Goal: Information Seeking & Learning: Find contact information

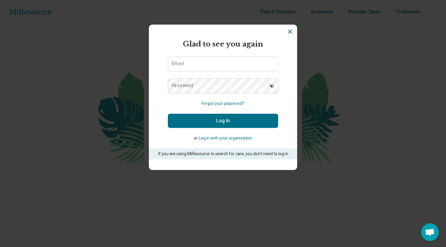
click at [290, 32] on icon "Dismiss" at bounding box center [289, 31] width 7 height 7
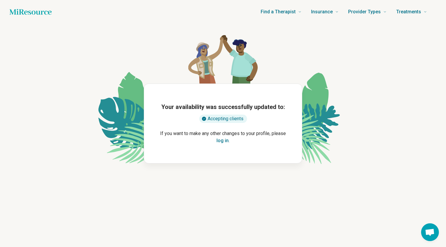
click at [222, 141] on button "log in" at bounding box center [222, 140] width 12 height 7
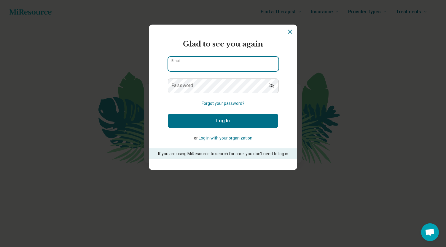
click at [235, 65] on input "Email" at bounding box center [223, 64] width 110 height 14
type input "**********"
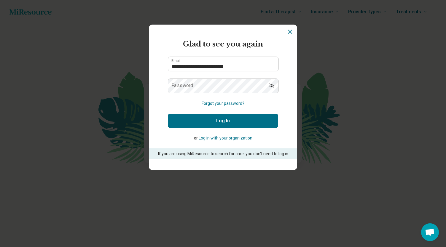
click at [272, 87] on icon "Show password" at bounding box center [271, 86] width 5 height 5
click at [279, 131] on section "**********" at bounding box center [223, 98] width 148 height 146
click at [291, 30] on icon "Dismiss" at bounding box center [289, 31] width 7 height 7
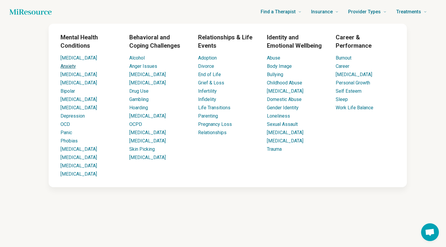
click at [71, 67] on link "Anxiety" at bounding box center [67, 66] width 15 height 6
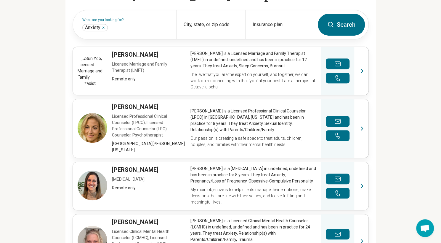
scroll to position [194, 0]
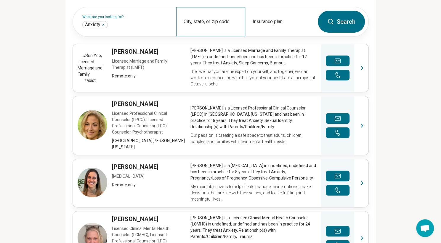
click at [207, 22] on div "City, state, or zip code" at bounding box center [210, 21] width 69 height 29
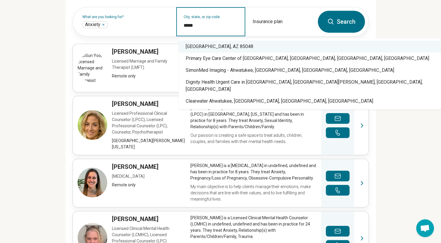
click at [223, 49] on div "[GEOGRAPHIC_DATA], AZ 85048" at bounding box center [310, 47] width 263 height 12
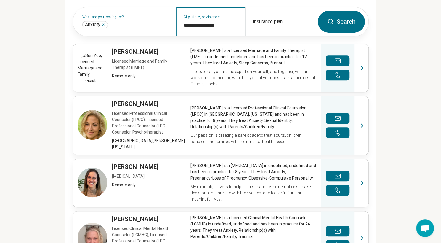
type input "**********"
click at [348, 25] on button "Search" at bounding box center [341, 22] width 47 height 22
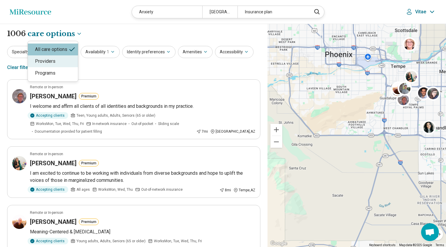
click at [69, 59] on div "Providers" at bounding box center [53, 61] width 50 height 12
select select "********"
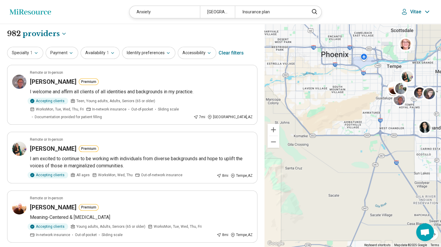
click at [427, 9] on icon at bounding box center [427, 11] width 7 height 7
click at [413, 27] on link "My Dashboard" at bounding box center [410, 29] width 41 height 15
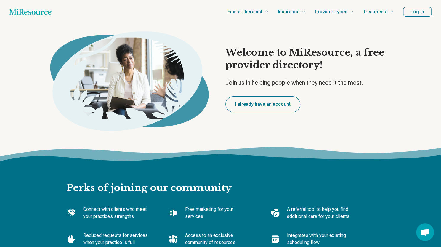
click at [422, 14] on button "Log In" at bounding box center [417, 11] width 28 height 9
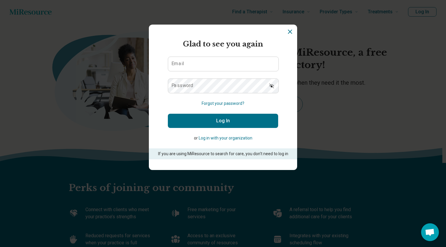
click at [288, 31] on icon "Dismiss" at bounding box center [290, 32] width 4 height 4
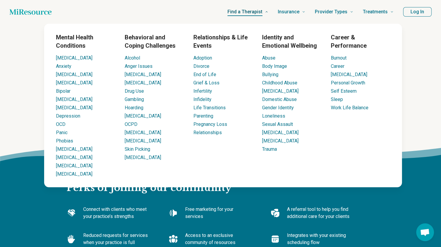
click at [266, 12] on link "Find a Therapist" at bounding box center [248, 12] width 41 height 24
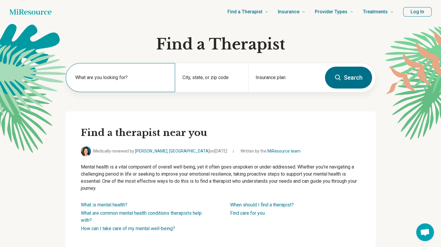
click at [124, 79] on label "What are you looking for?" at bounding box center [121, 77] width 93 height 7
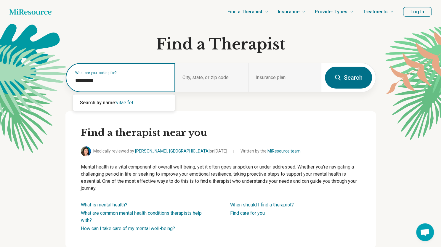
type input "**********"
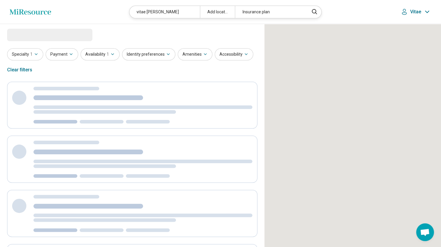
select select "***"
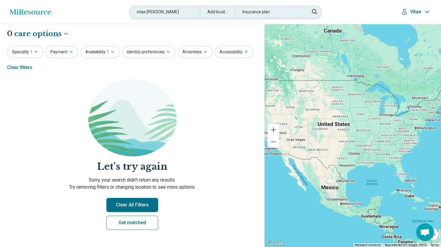
click at [162, 12] on div "vitae [PERSON_NAME]" at bounding box center [165, 12] width 70 height 12
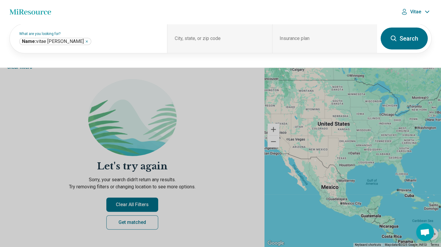
click at [162, 12] on header "Miresource logo vitae [PERSON_NAME] Add location Insurance plan Vitae" at bounding box center [220, 12] width 441 height 24
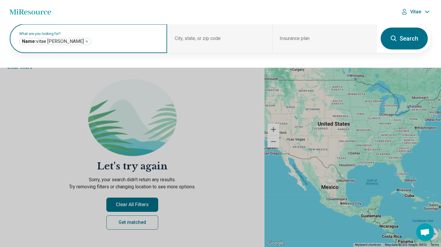
click at [85, 41] on icon "Remove" at bounding box center [87, 42] width 4 height 4
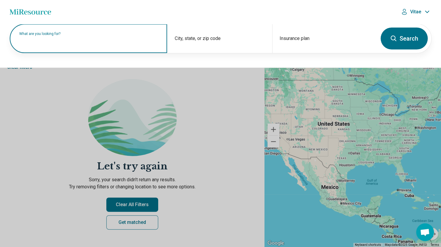
click at [416, 37] on button "Search" at bounding box center [404, 39] width 47 height 22
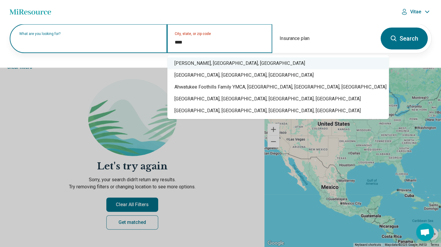
click at [201, 64] on div "[PERSON_NAME], [GEOGRAPHIC_DATA], [GEOGRAPHIC_DATA]" at bounding box center [278, 63] width 222 height 12
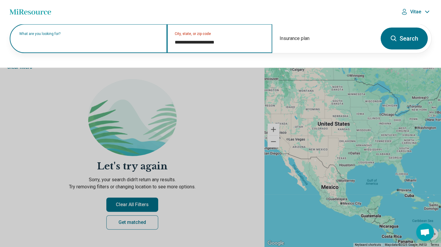
type input "**********"
click at [405, 42] on button "Search" at bounding box center [404, 39] width 47 height 22
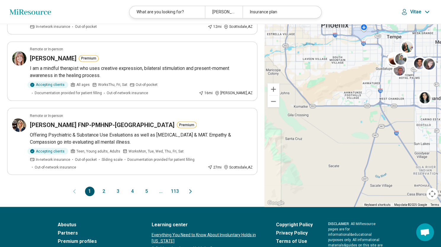
scroll to position [554, 0]
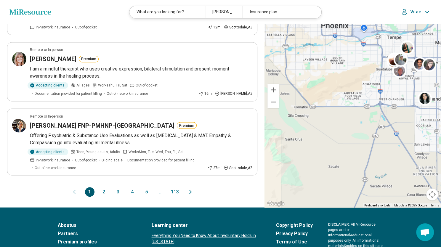
click at [190, 188] on icon "Next page" at bounding box center [190, 191] width 7 height 7
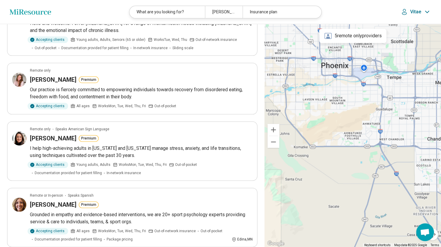
scroll to position [363, 0]
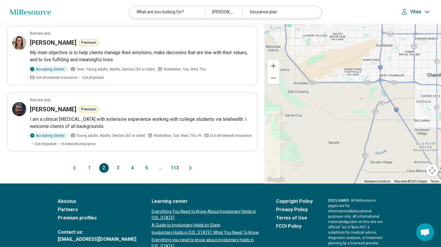
click at [190, 164] on icon "Next page" at bounding box center [190, 167] width 7 height 7
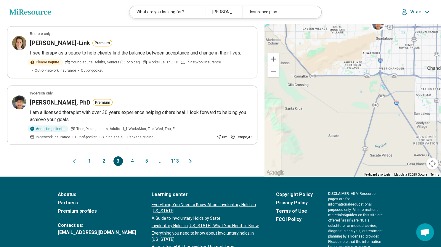
scroll to position [586, 0]
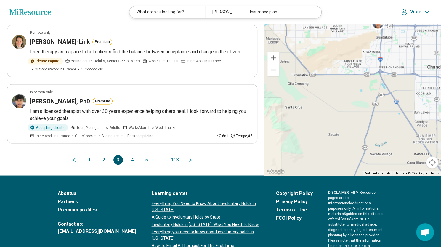
click at [191, 158] on icon "Next page" at bounding box center [190, 159] width 7 height 7
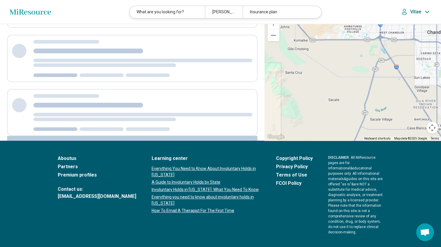
scroll to position [0, 0]
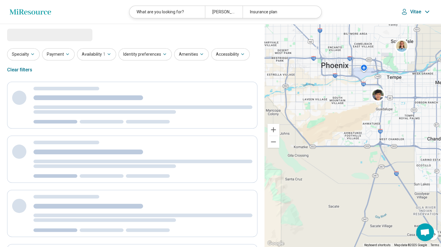
select select "***"
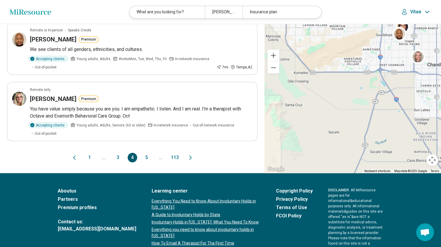
scroll to position [603, 0]
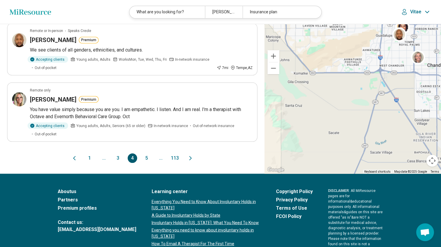
click at [191, 156] on icon "Next page" at bounding box center [191, 158] width 2 height 4
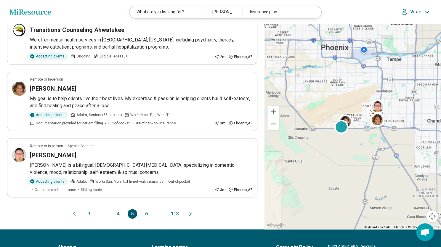
scroll to position [518, 0]
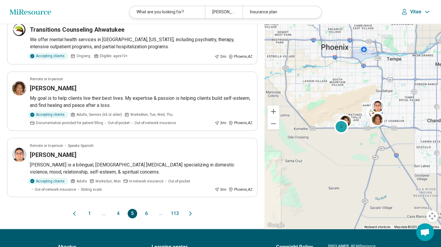
click at [190, 212] on icon "Next page" at bounding box center [191, 214] width 2 height 4
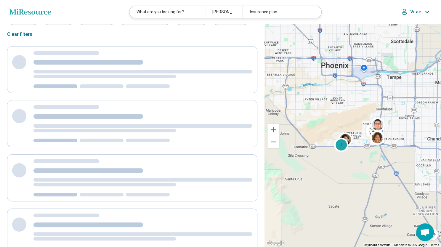
scroll to position [11, 0]
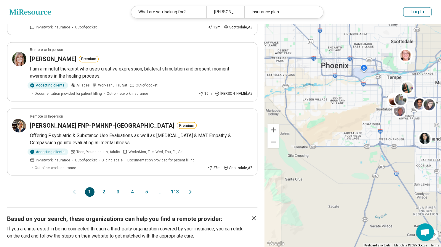
scroll to position [555, 0]
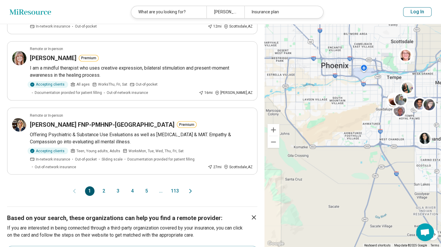
click at [190, 188] on icon "Next page" at bounding box center [190, 191] width 7 height 7
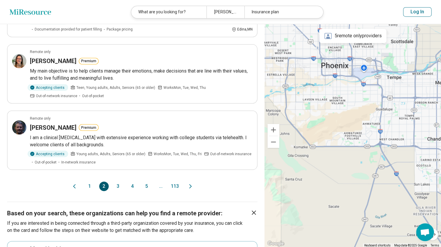
scroll to position [577, 0]
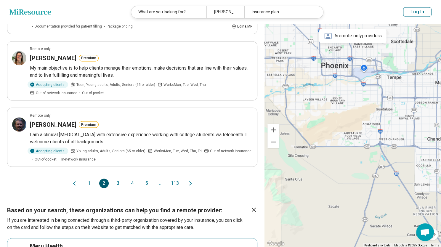
click at [191, 180] on icon "Next page" at bounding box center [190, 183] width 7 height 7
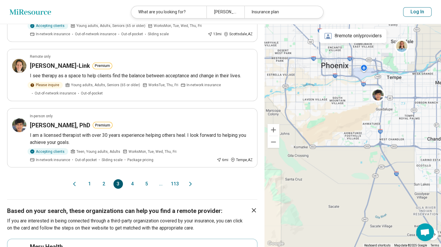
scroll to position [562, 0]
click at [191, 183] on icon "Next page" at bounding box center [190, 183] width 7 height 7
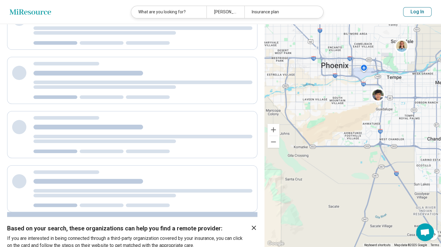
scroll to position [0, 0]
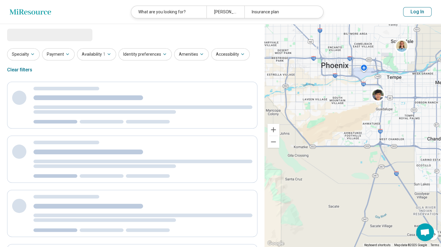
select select "***"
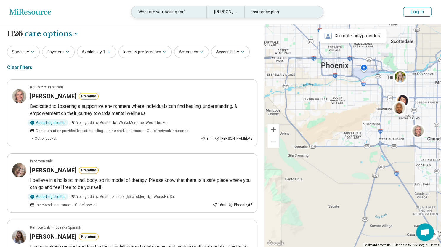
click at [178, 10] on div "What are you looking for?" at bounding box center [168, 12] width 75 height 12
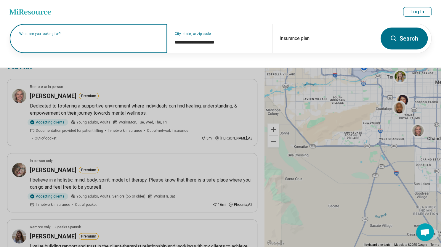
click at [95, 46] on div "What are you looking for?" at bounding box center [88, 38] width 157 height 29
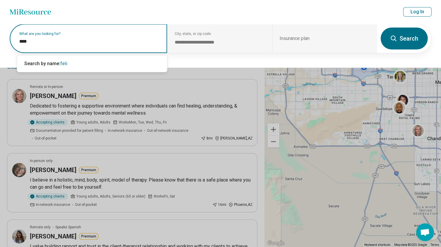
type input "*****"
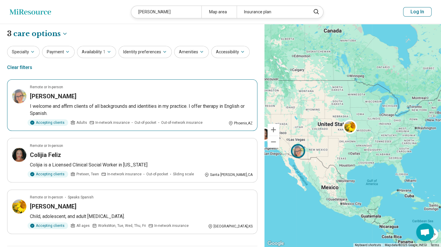
click at [46, 95] on h3 "Vitae Felix" at bounding box center [53, 96] width 47 height 8
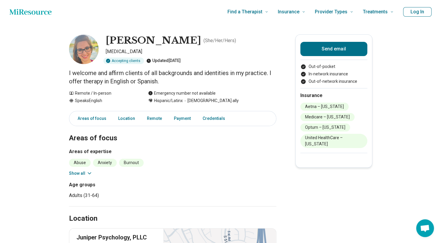
click at [423, 11] on button "Log In" at bounding box center [417, 11] width 28 height 9
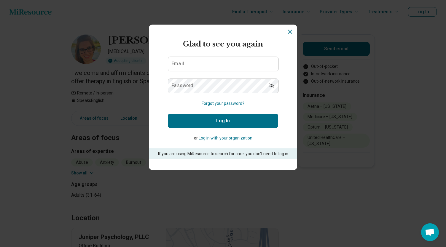
click at [216, 103] on button "Forgot your password?" at bounding box center [223, 103] width 43 height 6
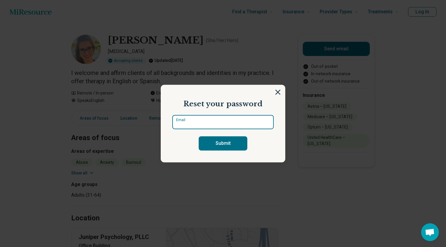
click at [207, 120] on input "Email" at bounding box center [222, 122] width 101 height 14
type input "**********"
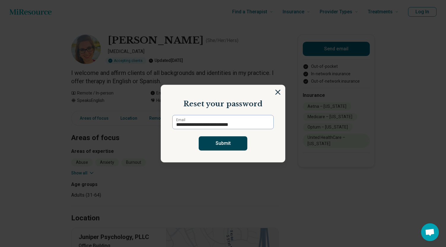
click at [220, 142] on button "Submit" at bounding box center [223, 143] width 49 height 14
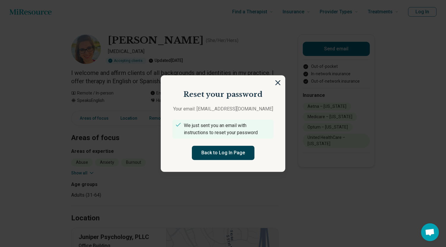
click at [232, 154] on button "Back to Log In Page" at bounding box center [223, 153] width 63 height 14
